Goal: Transaction & Acquisition: Obtain resource

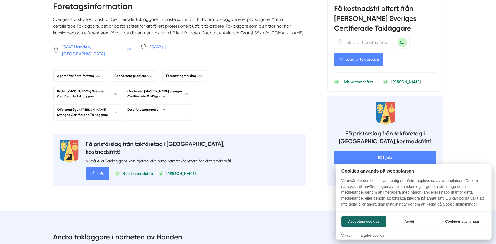
scroll to position [433, 0]
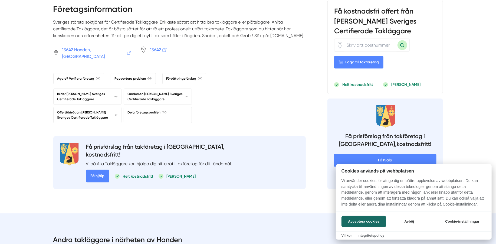
click at [88, 99] on div at bounding box center [248, 122] width 496 height 244
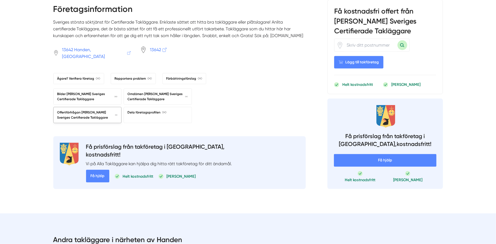
click at [94, 110] on span "Offertförfrågan [PERSON_NAME] Sveriges Certifierade Takläggare" at bounding box center [87, 115] width 60 height 10
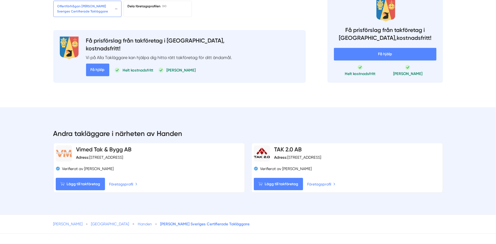
scroll to position [541, 0]
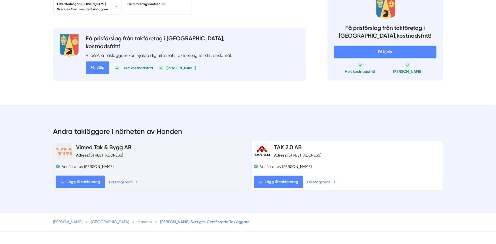
click at [112, 144] on link "Vimed Tak & Bygg AB" at bounding box center [103, 147] width 55 height 7
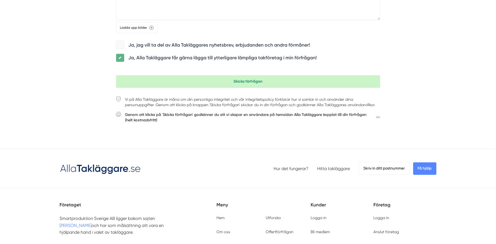
scroll to position [594, 0]
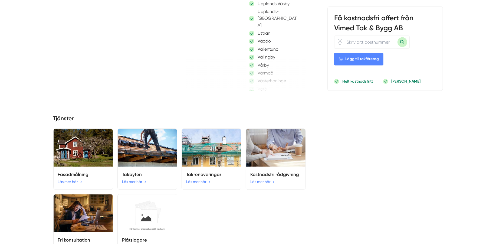
scroll to position [703, 0]
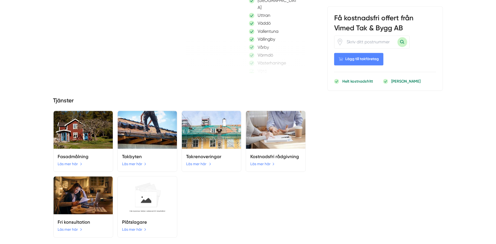
click at [195, 163] on link "Läs mer här" at bounding box center [198, 164] width 25 height 6
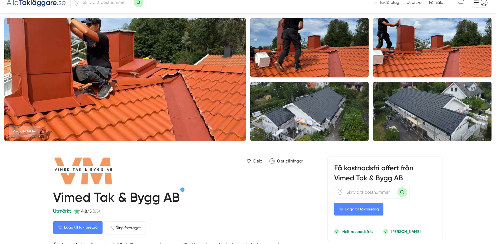
scroll to position [0, 0]
